Goal: Browse casually: Explore the website without a specific task or goal

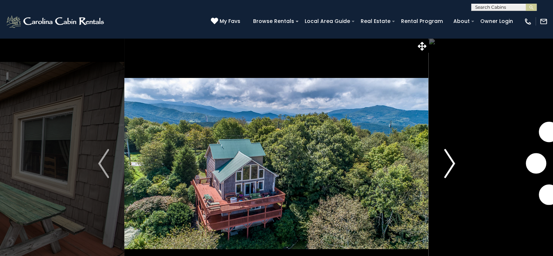
click at [449, 164] on img "Next" at bounding box center [449, 163] width 11 height 29
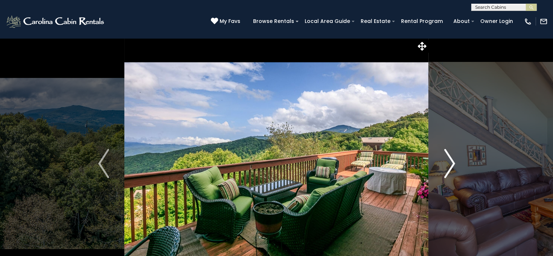
click at [449, 164] on img "Next" at bounding box center [449, 163] width 11 height 29
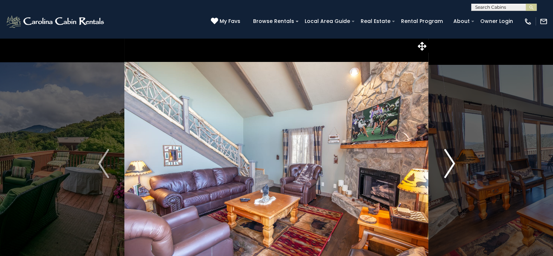
click at [449, 164] on img "Next" at bounding box center [449, 163] width 11 height 29
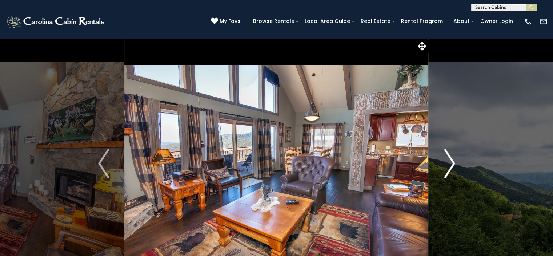
click at [449, 164] on img "Next" at bounding box center [449, 163] width 11 height 29
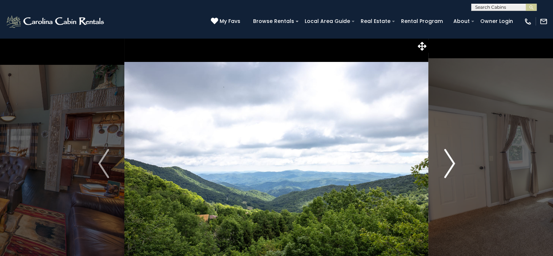
click at [449, 164] on img "Next" at bounding box center [449, 163] width 11 height 29
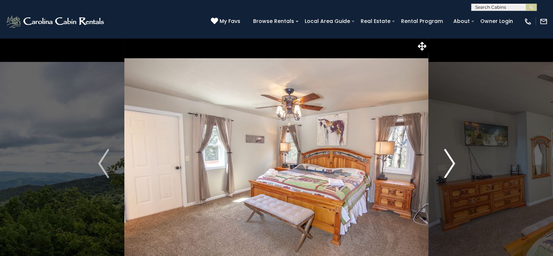
click at [453, 162] on img "Next" at bounding box center [449, 163] width 11 height 29
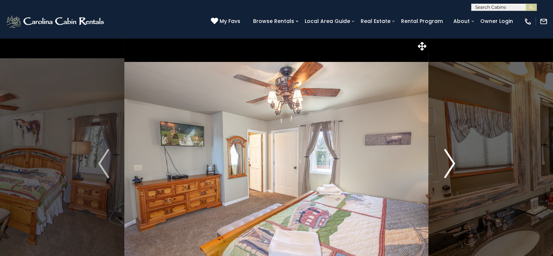
click at [452, 160] on img "Next" at bounding box center [449, 163] width 11 height 29
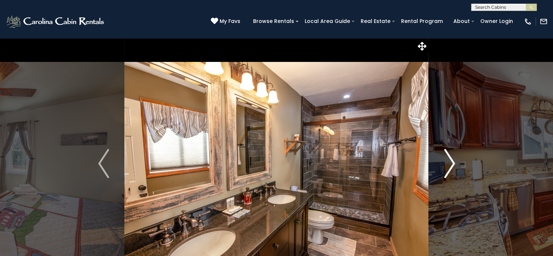
click at [451, 159] on img "Next" at bounding box center [449, 163] width 11 height 29
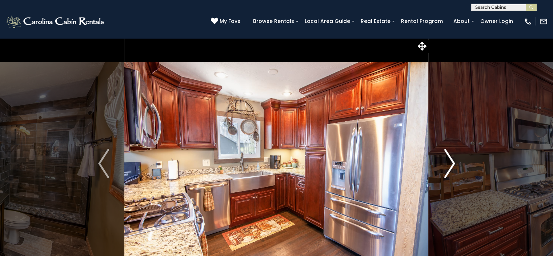
click at [451, 157] on img "Next" at bounding box center [449, 163] width 11 height 29
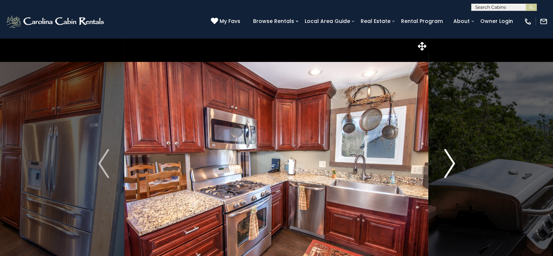
click at [451, 157] on img "Next" at bounding box center [449, 163] width 11 height 29
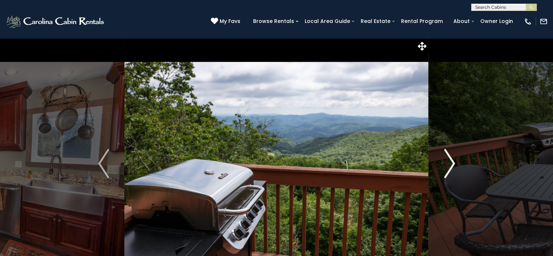
click at [451, 157] on img "Next" at bounding box center [449, 163] width 11 height 29
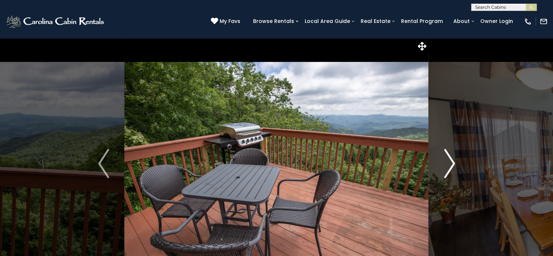
click at [451, 157] on img "Next" at bounding box center [449, 163] width 11 height 29
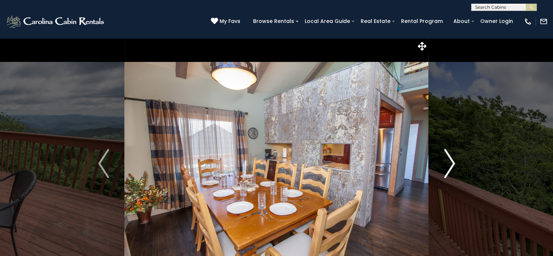
click at [451, 157] on img "Next" at bounding box center [449, 163] width 11 height 29
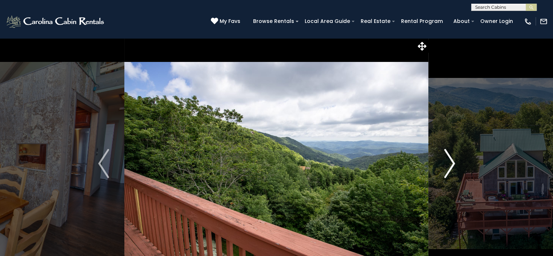
click at [451, 157] on img "Next" at bounding box center [449, 163] width 11 height 29
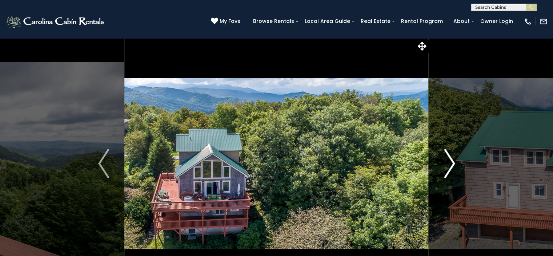
click at [451, 157] on img "Next" at bounding box center [449, 163] width 11 height 29
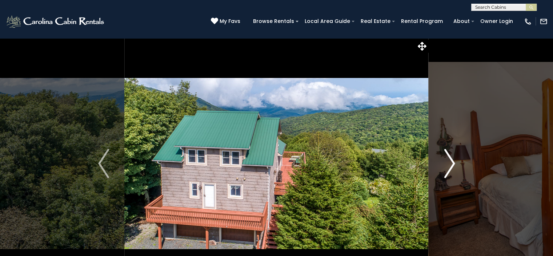
click at [451, 157] on img "Next" at bounding box center [449, 163] width 11 height 29
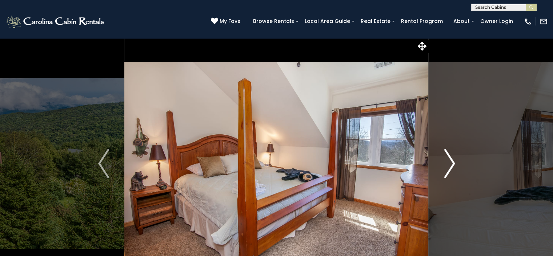
click at [451, 157] on img "Next" at bounding box center [449, 163] width 11 height 29
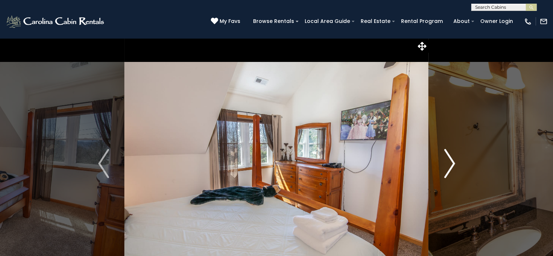
click at [451, 157] on img "Next" at bounding box center [449, 163] width 11 height 29
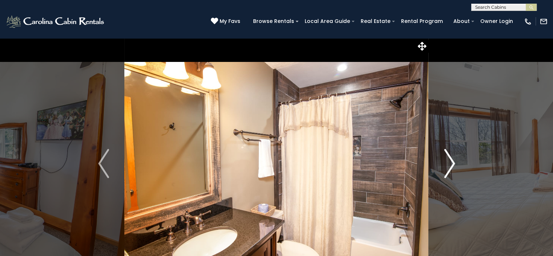
click at [451, 157] on img "Next" at bounding box center [449, 163] width 11 height 29
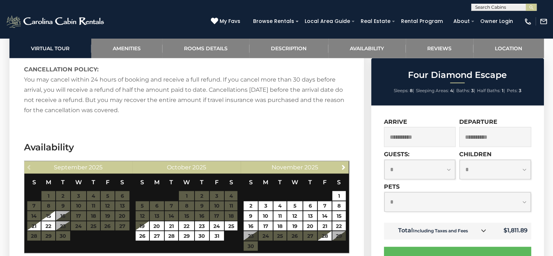
scroll to position [1563, 0]
